Goal: Answer question/provide support: Answer question/provide support

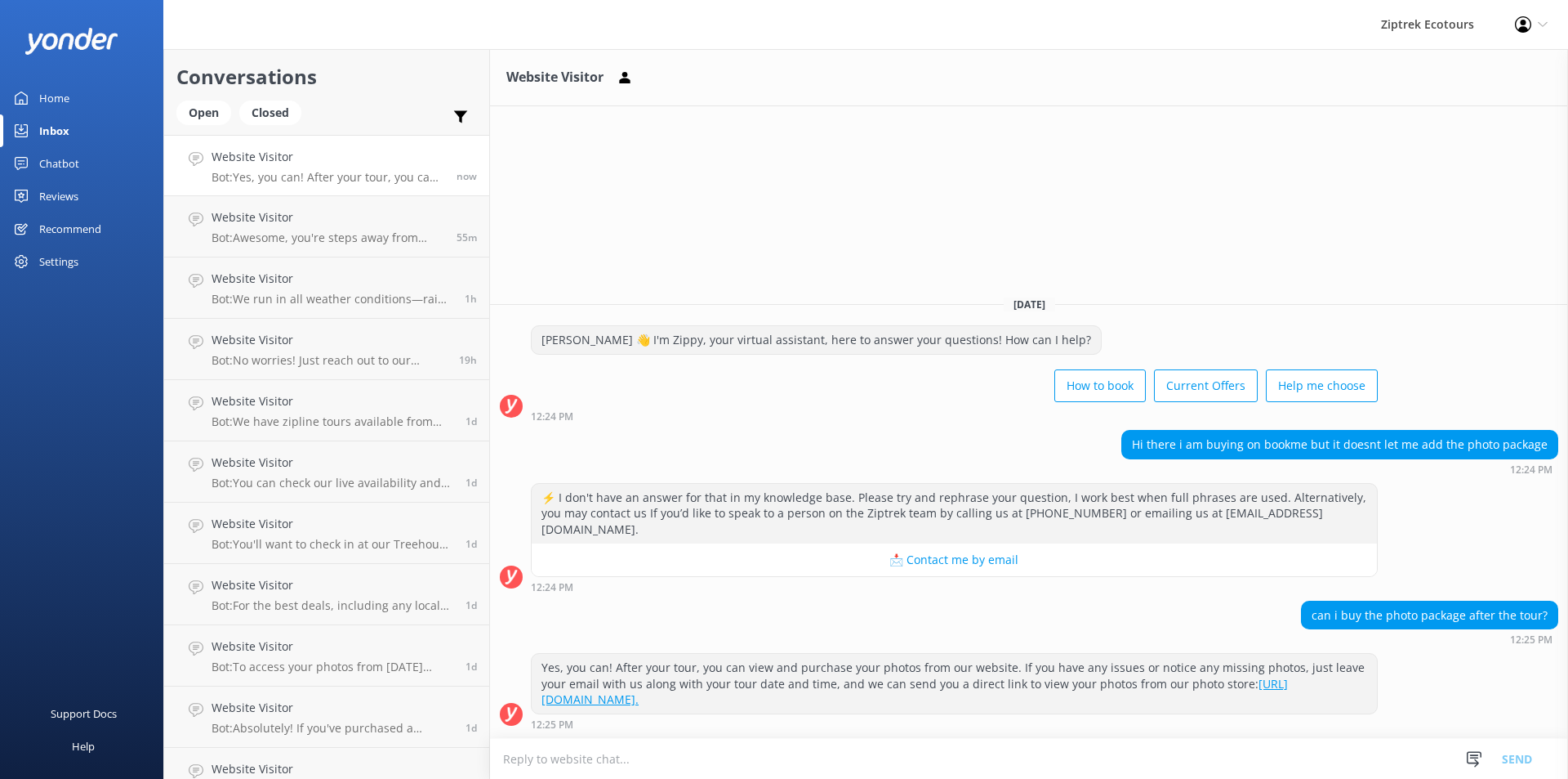
click at [861, 749] on textarea at bounding box center [1029, 759] width 1078 height 40
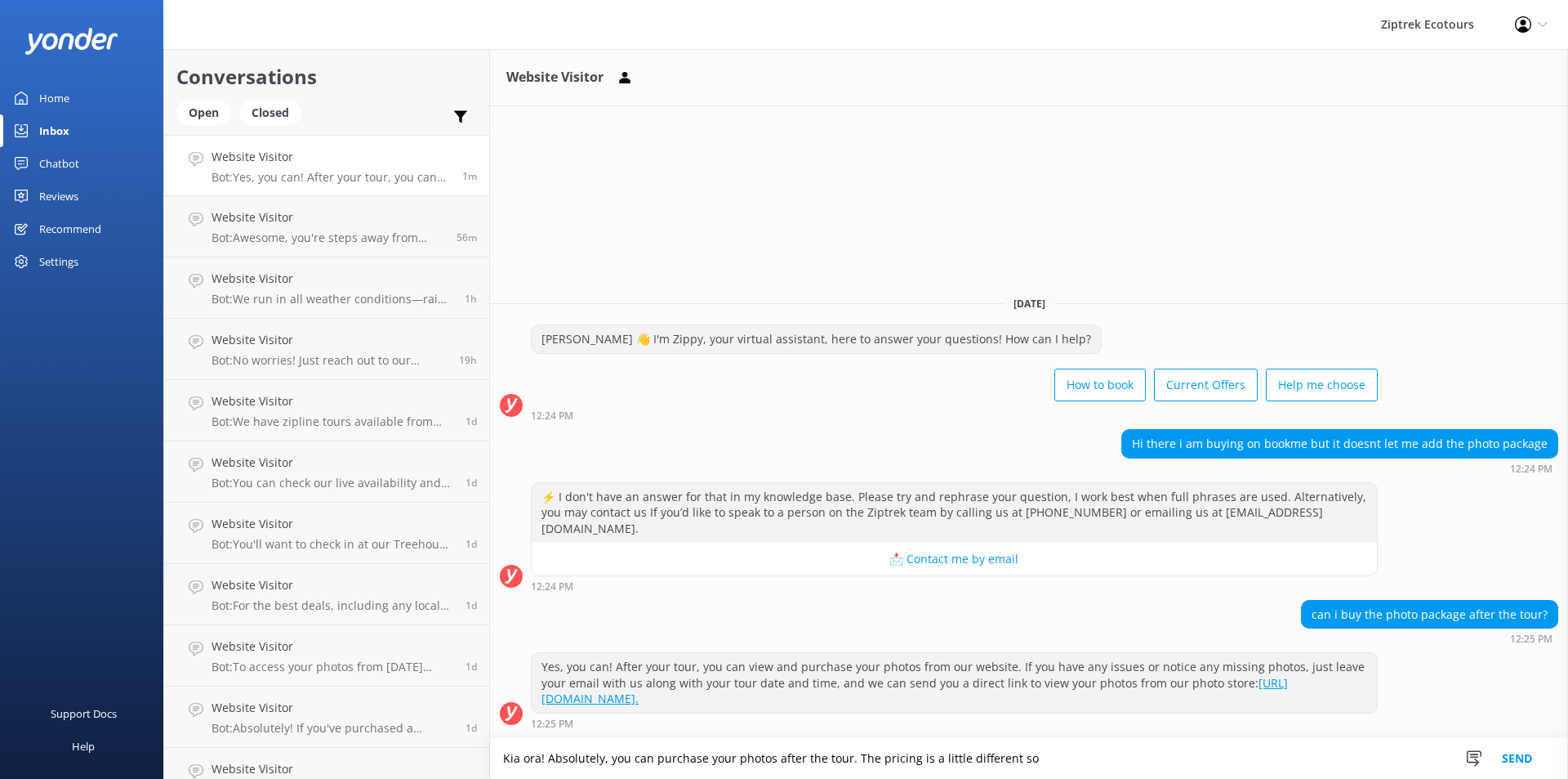
type textarea "Kia ora! Absolutely, you can purchase your photos after the tour. The pricing i…"
click at [871, 752] on textarea "Kia ora! Absolutely, you can purchase your photos after the tour. The pricing i…" at bounding box center [1029, 758] width 1078 height 41
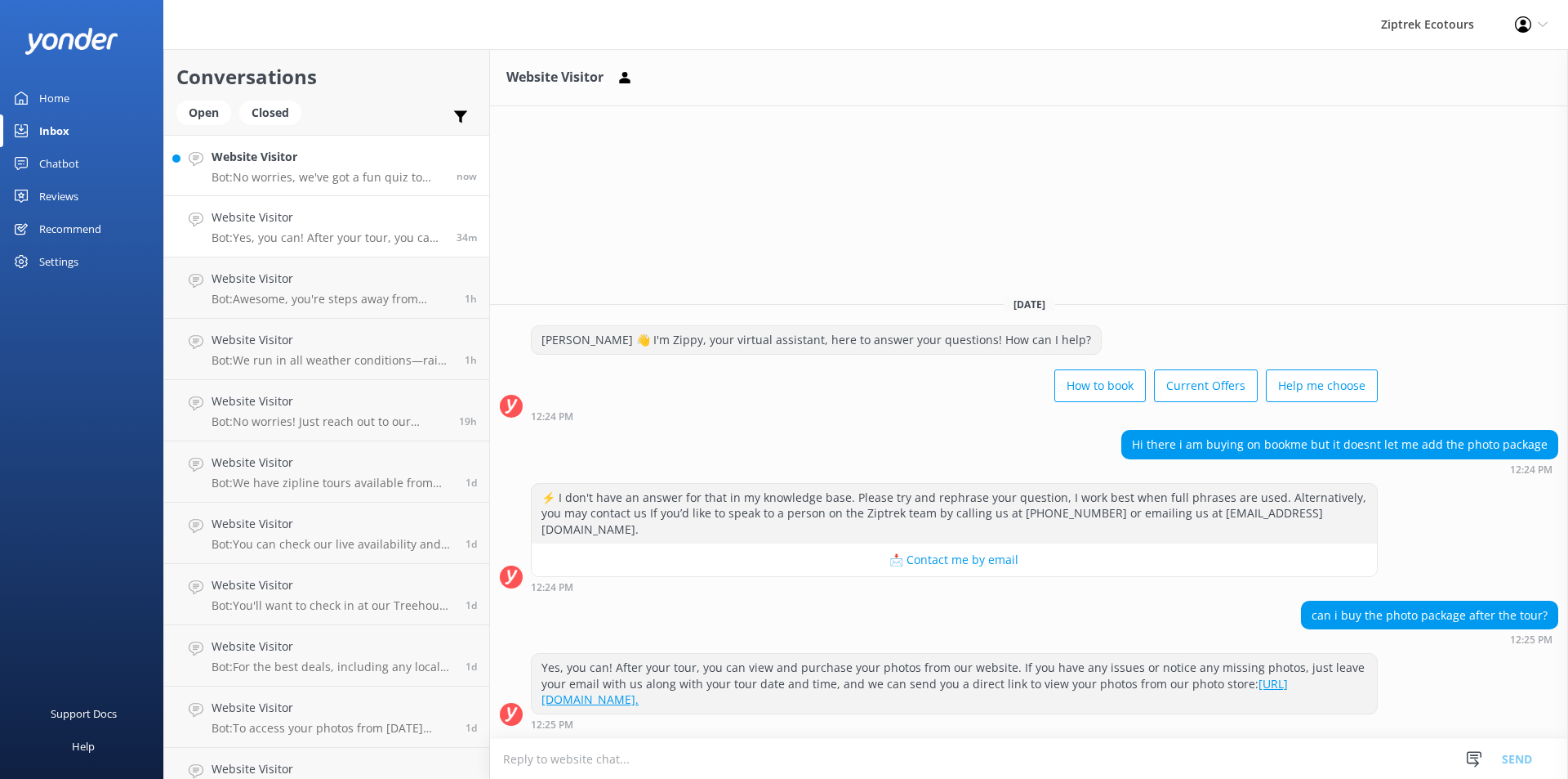
click at [312, 172] on p "Bot: No worries, we've got a fun quiz to help you choose the best zipline adven…" at bounding box center [328, 177] width 233 height 15
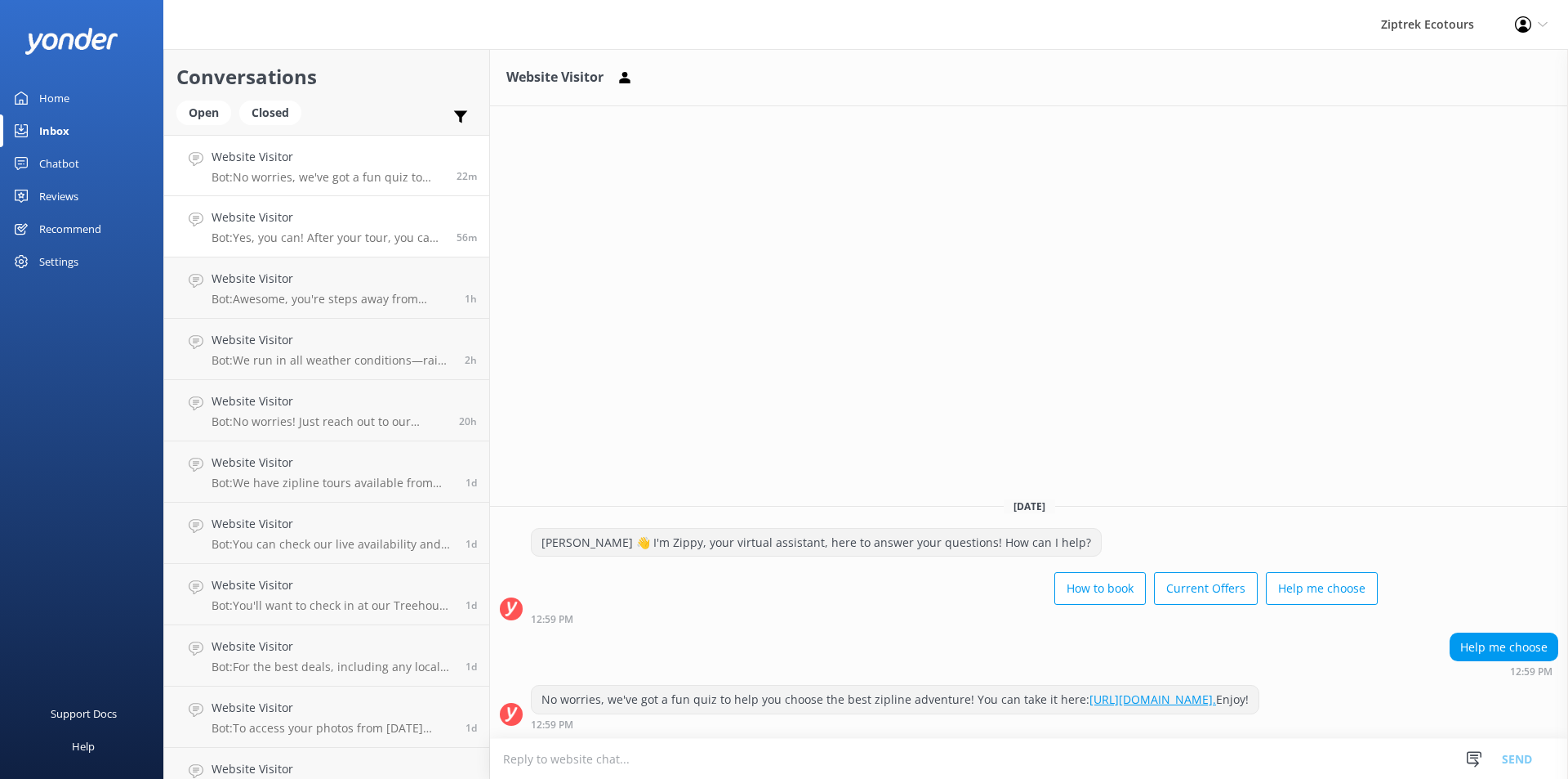
click at [300, 202] on link "Website Visitor Bot: Yes, you can! After your tour, you can view and purchase y…" at bounding box center [326, 227] width 325 height 61
